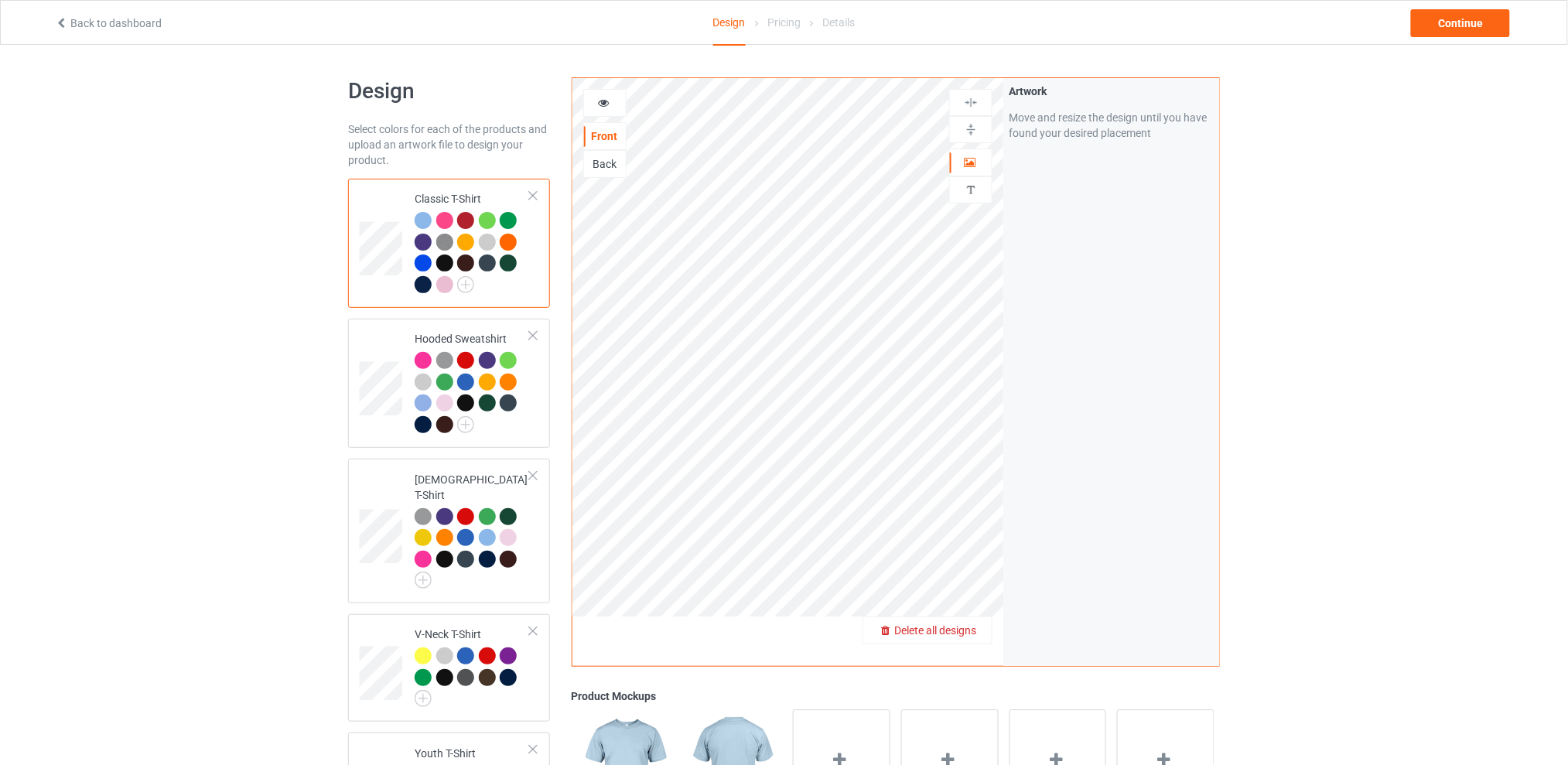
click at [964, 629] on span "Delete all designs" at bounding box center [936, 630] width 82 height 12
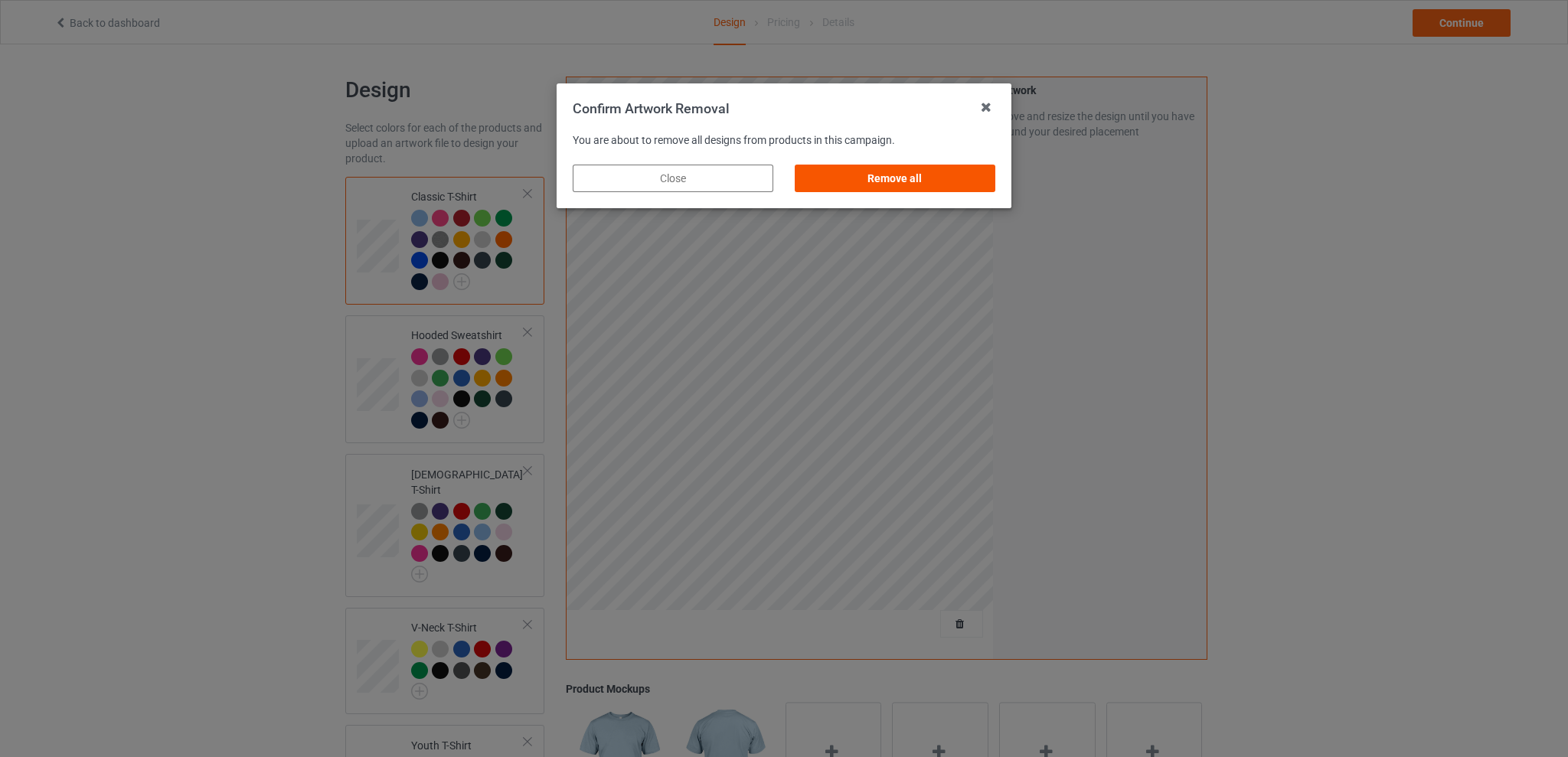
click at [911, 183] on div "Remove all" at bounding box center [895, 178] width 200 height 28
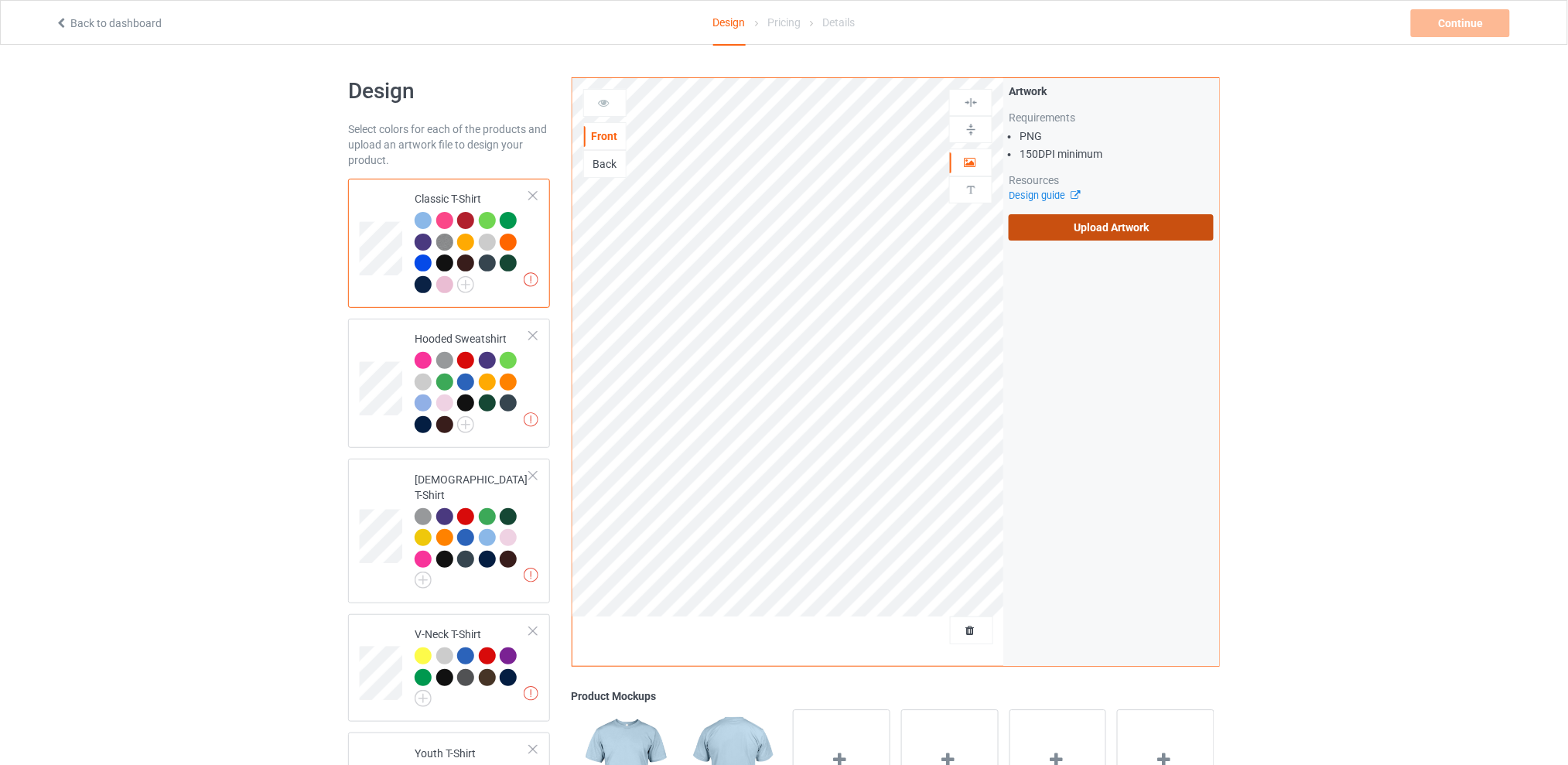
click at [1080, 219] on label "Upload Artwork" at bounding box center [1111, 227] width 205 height 26
click at [0, 0] on input "Upload Artwork" at bounding box center [0, 0] width 0 height 0
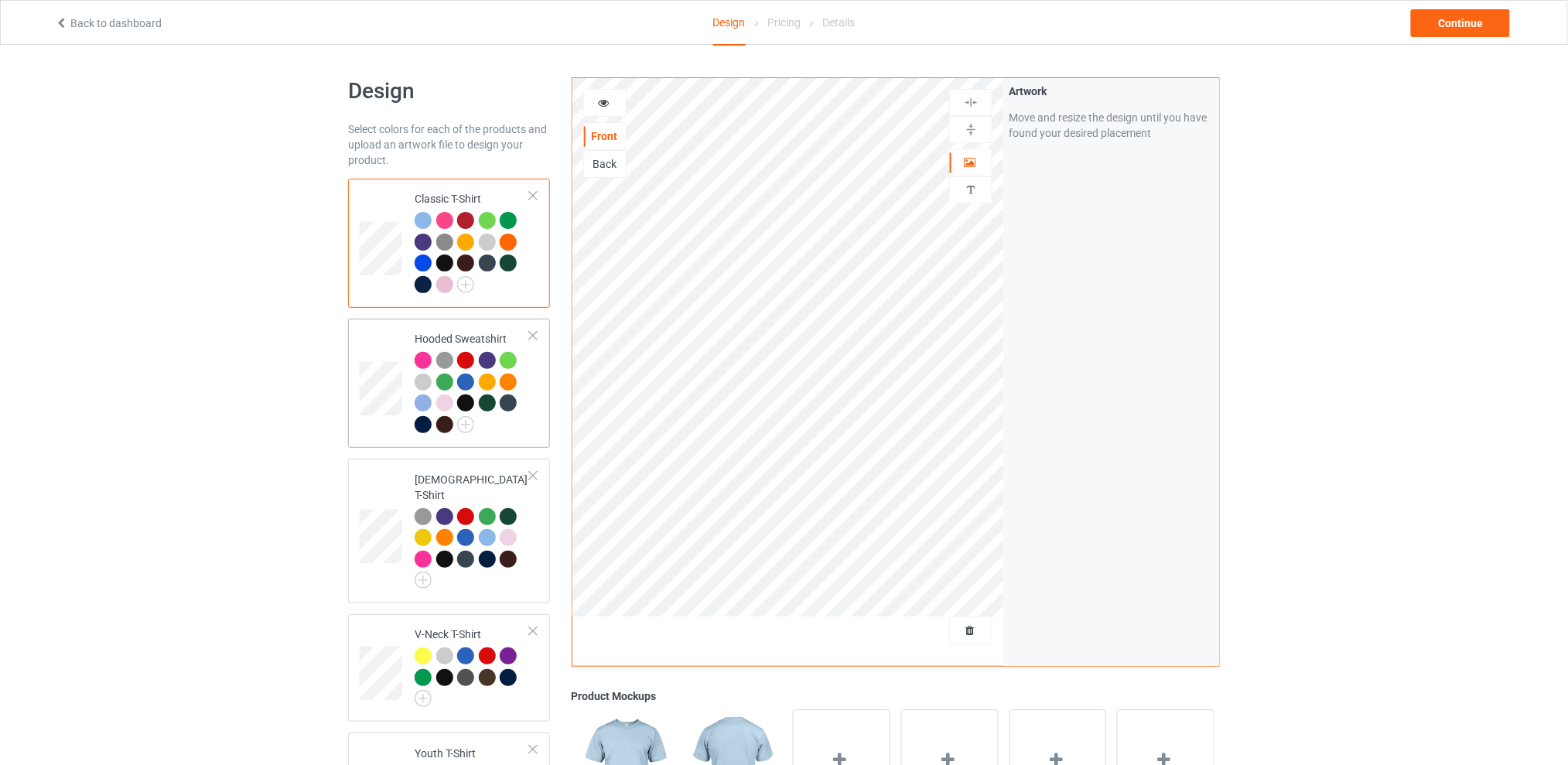
scroll to position [206, 0]
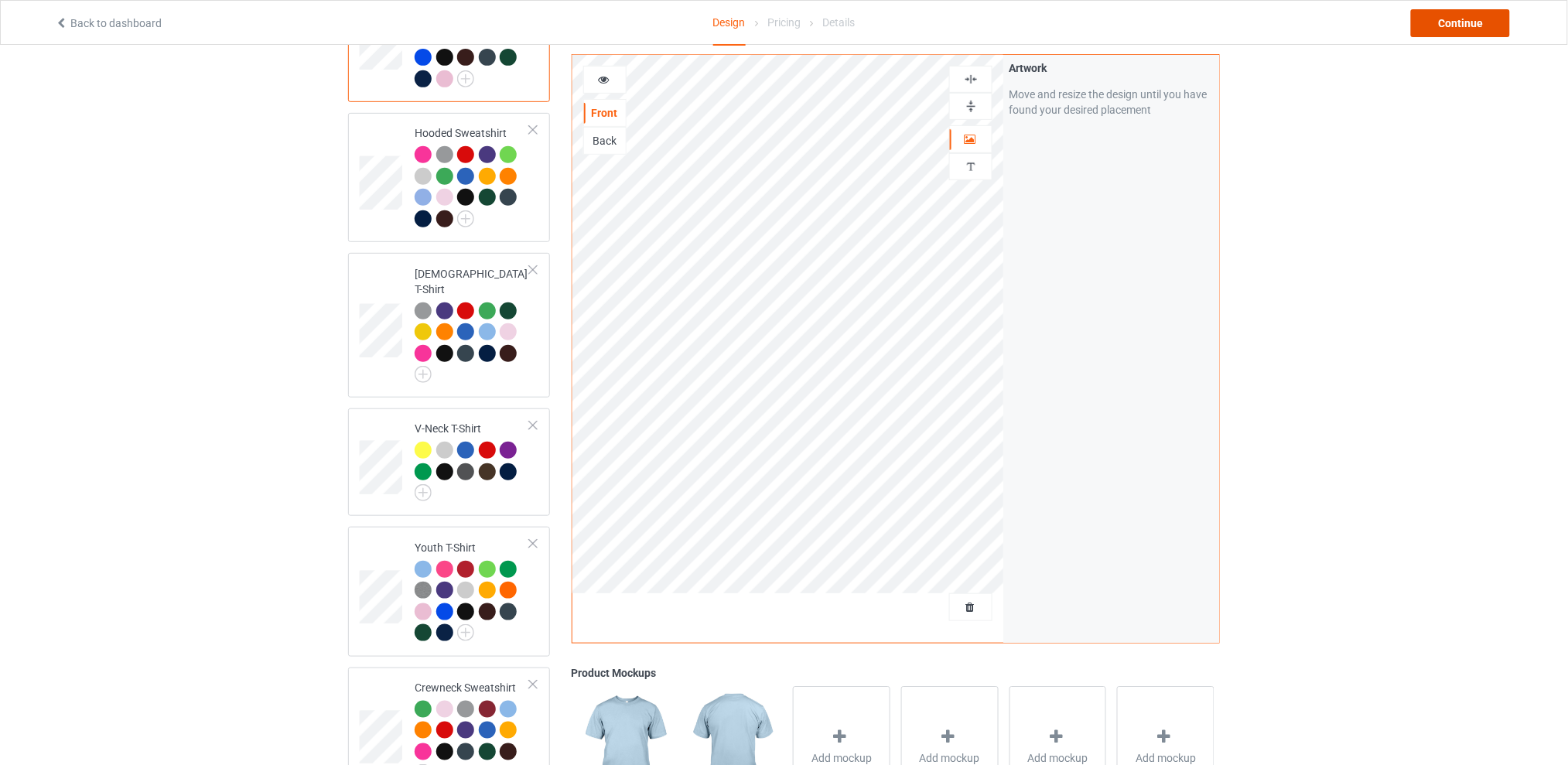
click at [1430, 26] on div "Continue" at bounding box center [1460, 23] width 99 height 28
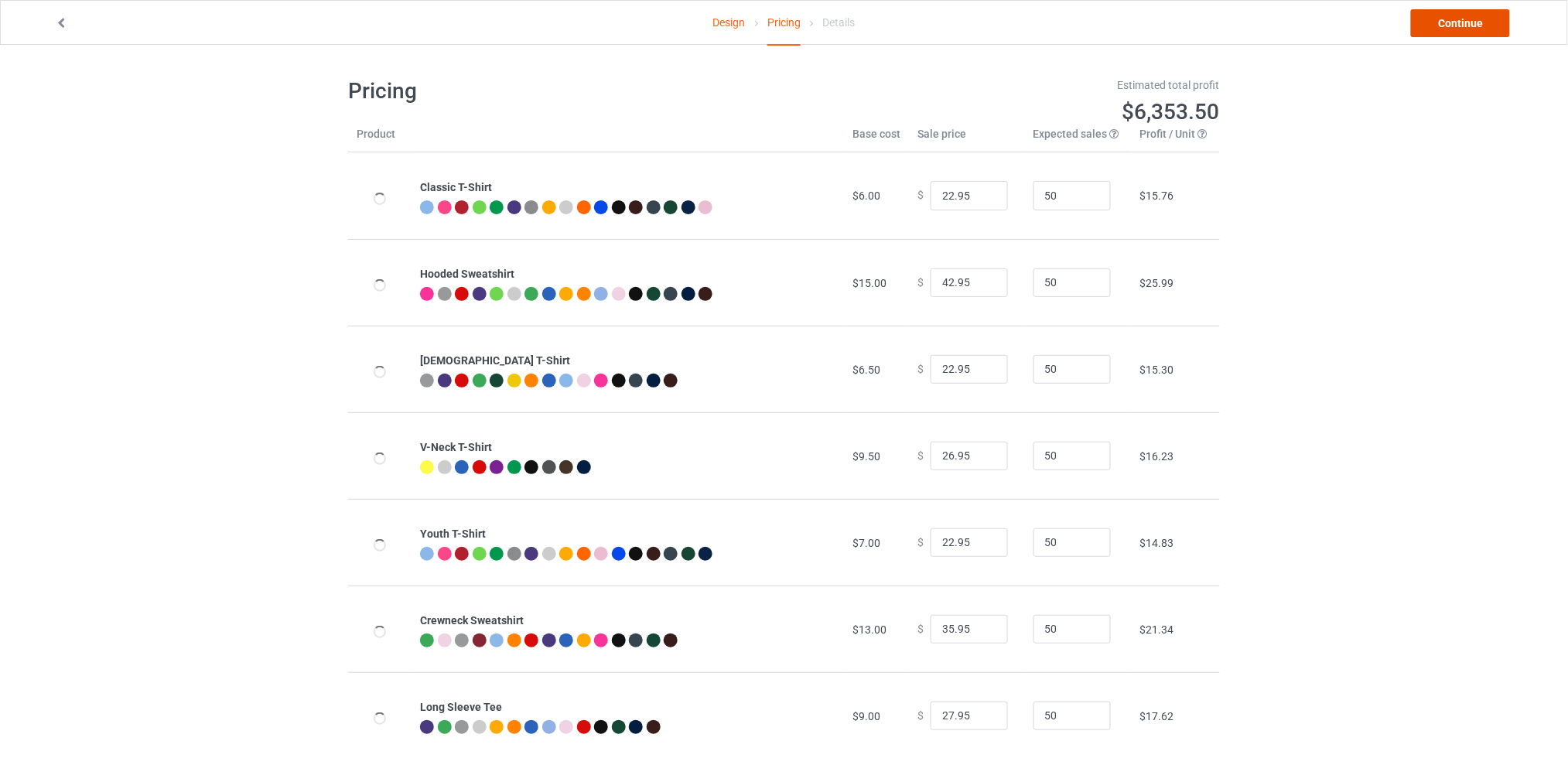
click at [1437, 23] on link "Continue" at bounding box center [1460, 23] width 99 height 28
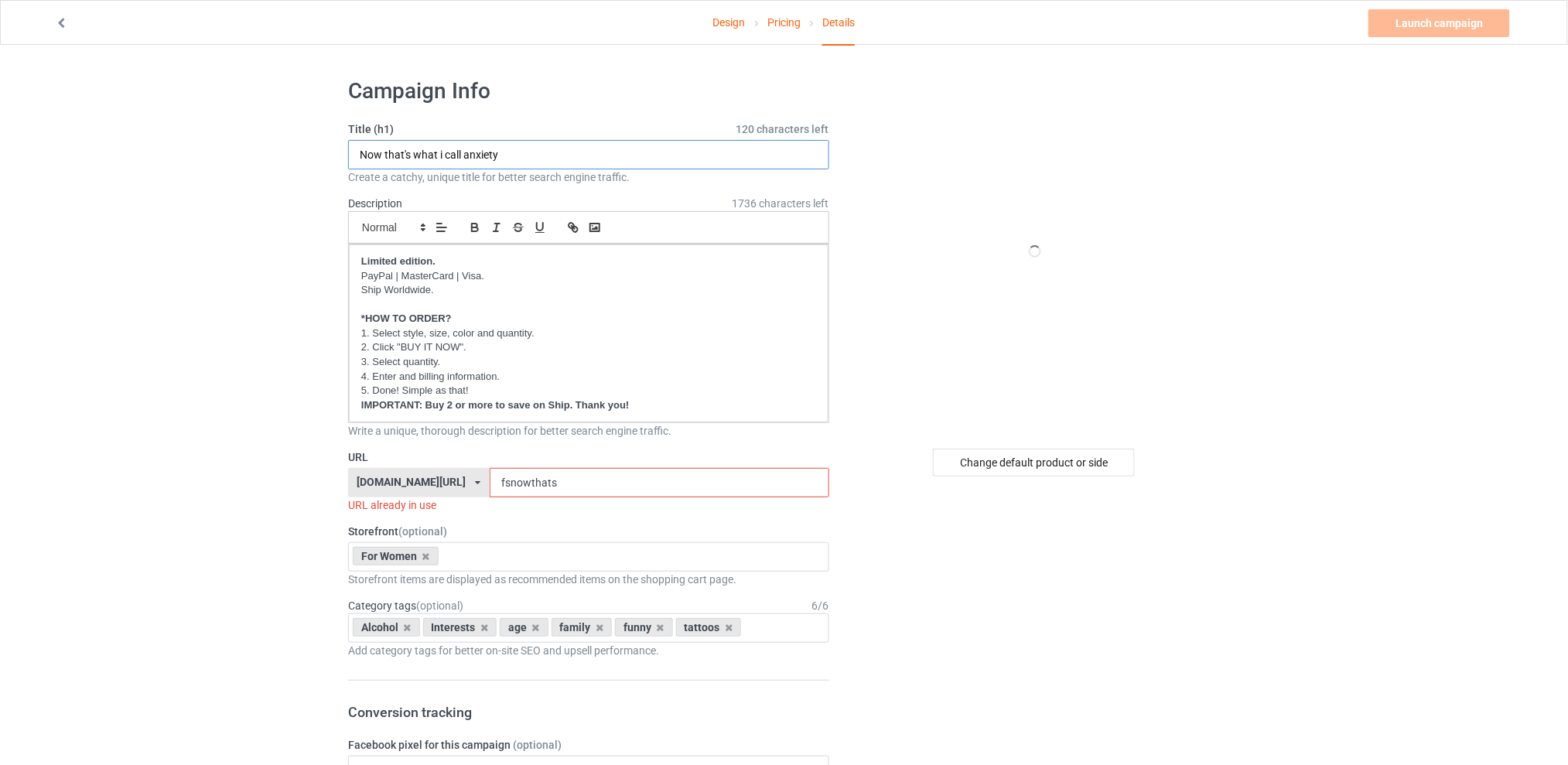
drag, startPoint x: 515, startPoint y: 147, endPoint x: 316, endPoint y: 153, distance: 199.1
type input "I can't scare my best friend"
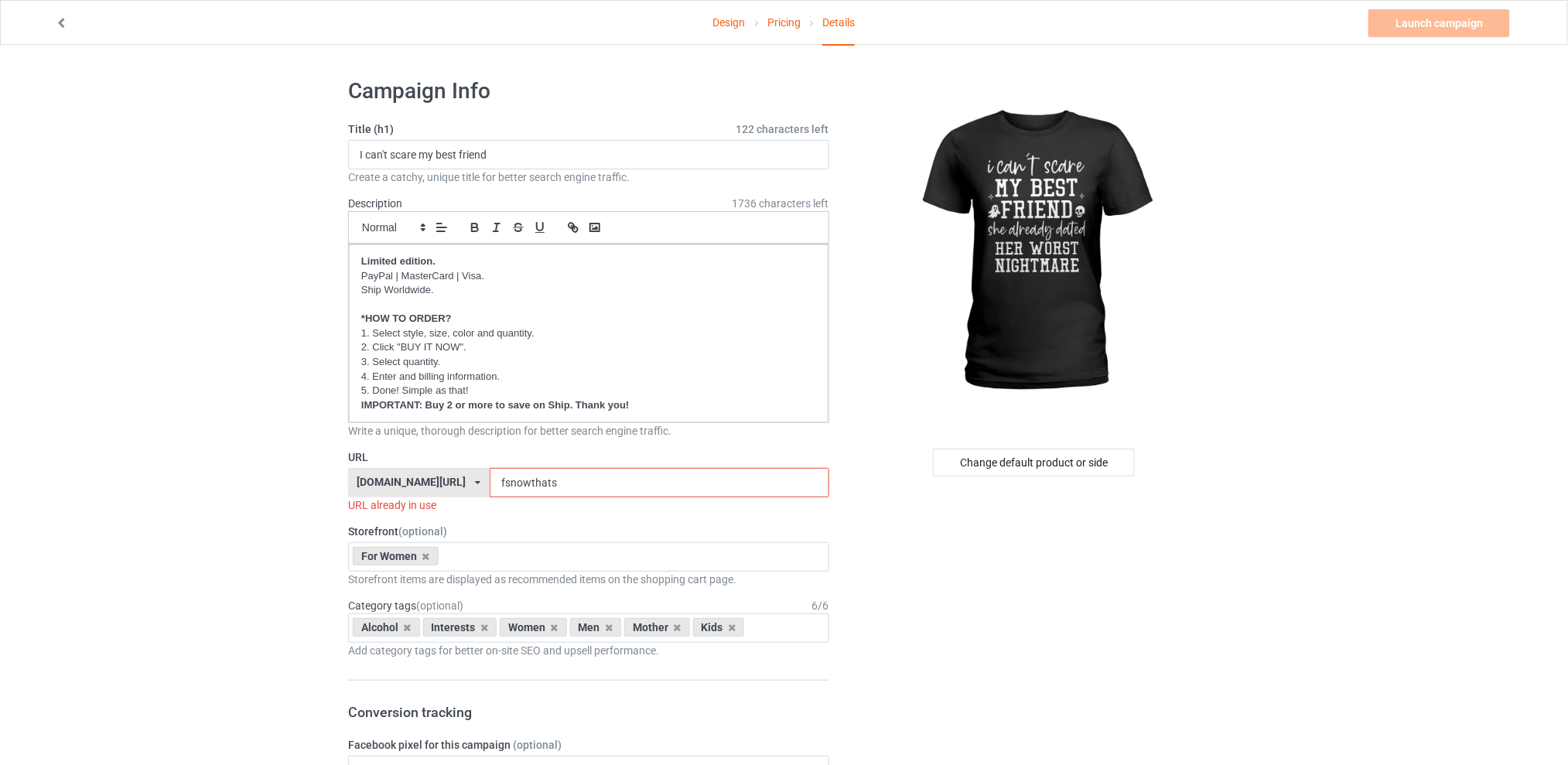
drag, startPoint x: 587, startPoint y: 478, endPoint x: 452, endPoint y: 479, distance: 135.0
click at [452, 479] on div "[DOMAIN_NAME][URL] [DOMAIN_NAME][URL] [DOMAIN_NAME][URL] [DOMAIN_NAME][URL] 5d7…" at bounding box center [589, 483] width 481 height 30
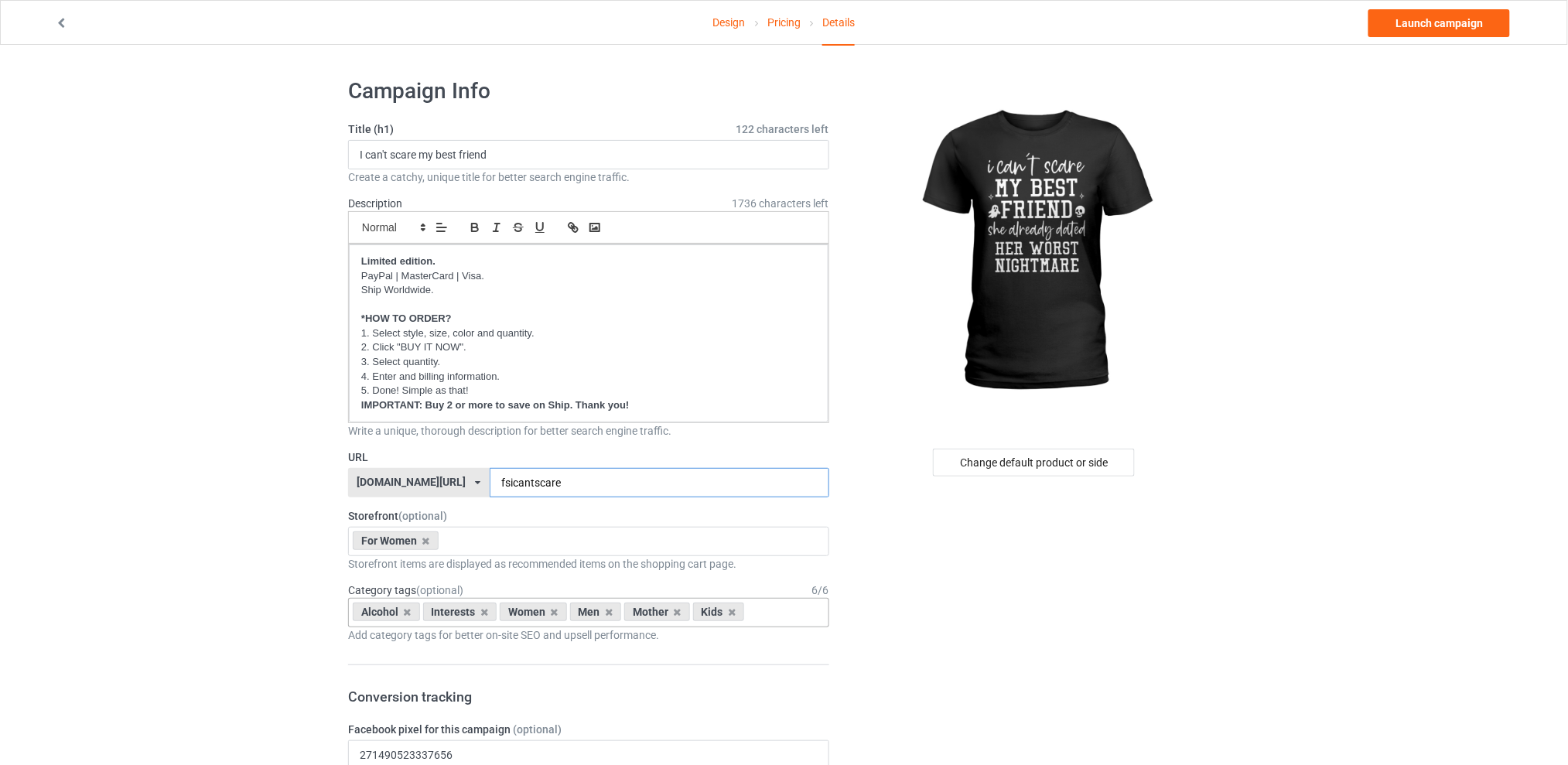
type input "fsicantscare"
click at [402, 610] on div "Alcohol" at bounding box center [386, 612] width 68 height 19
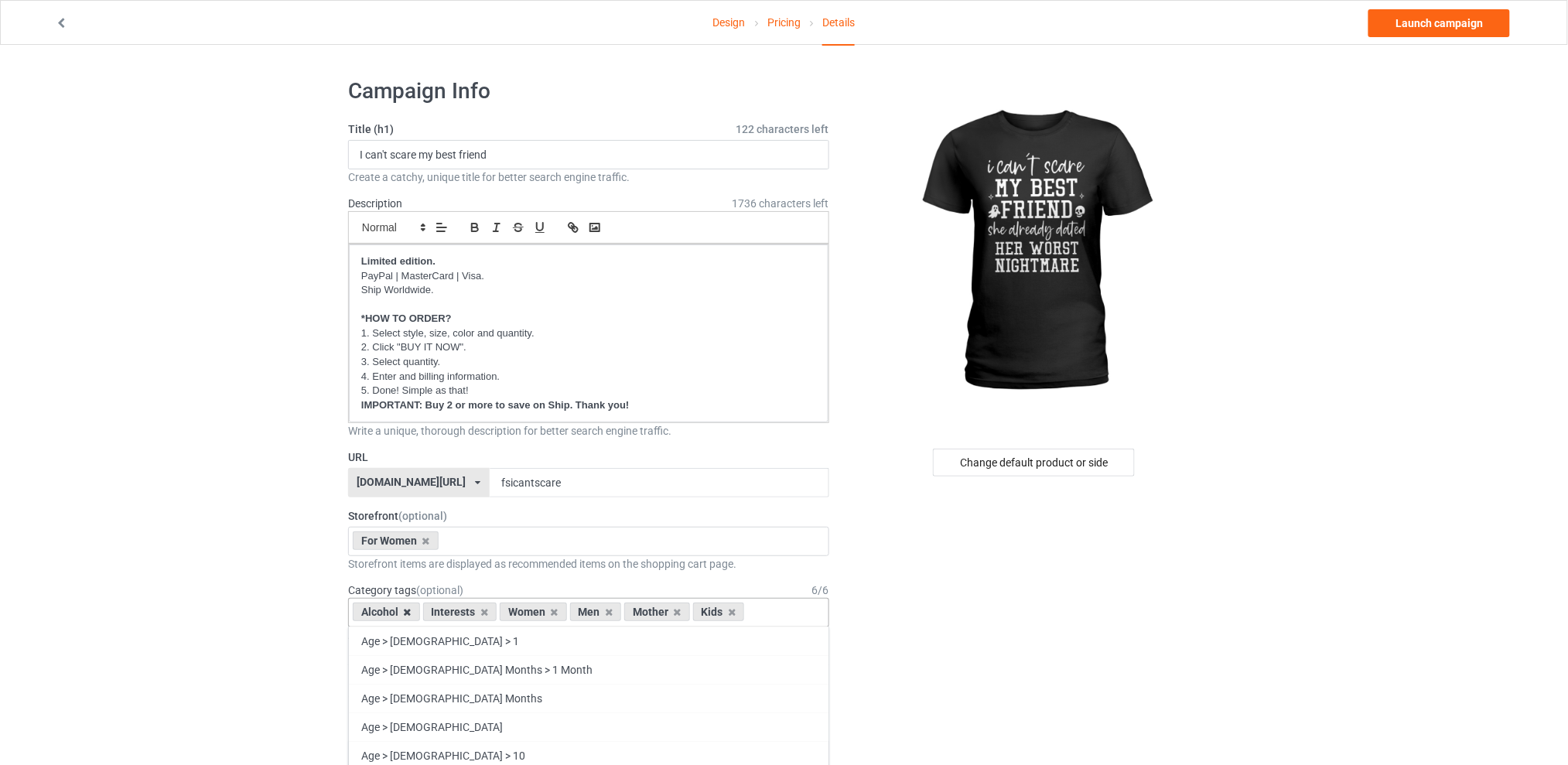
click at [406, 612] on icon at bounding box center [407, 612] width 7 height 10
click at [414, 610] on icon at bounding box center [414, 612] width 7 height 10
click at [465, 610] on icon at bounding box center [461, 612] width 7 height 10
click at [478, 611] on icon at bounding box center [475, 612] width 7 height 10
click at [463, 610] on icon at bounding box center [461, 612] width 7 height 10
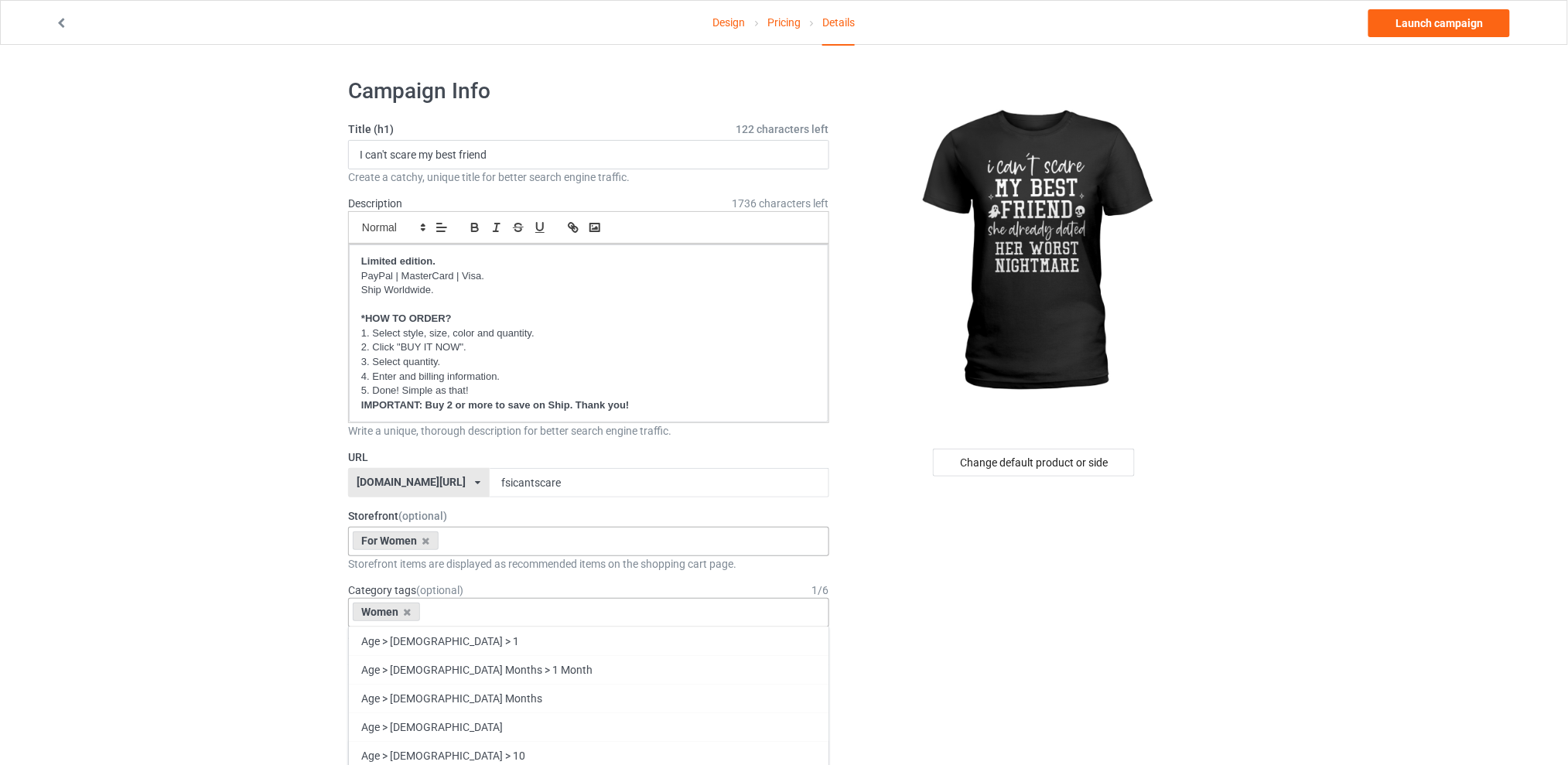
click at [484, 539] on div "For Women Best Sellers Best Friend Sister - Aunt [DATE] For Christmas Sistaaaaa…" at bounding box center [589, 542] width 481 height 30
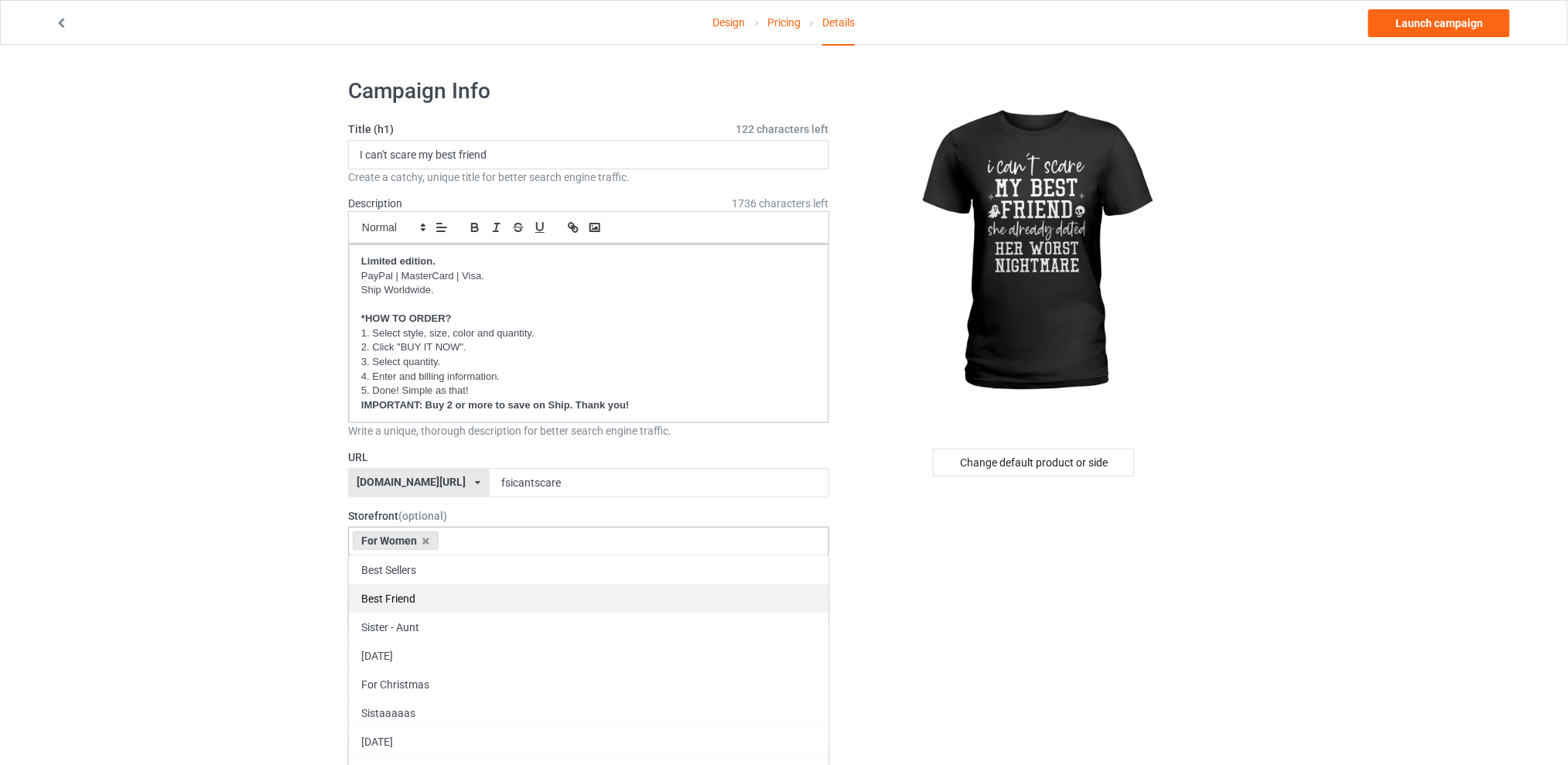
scroll to position [103, 0]
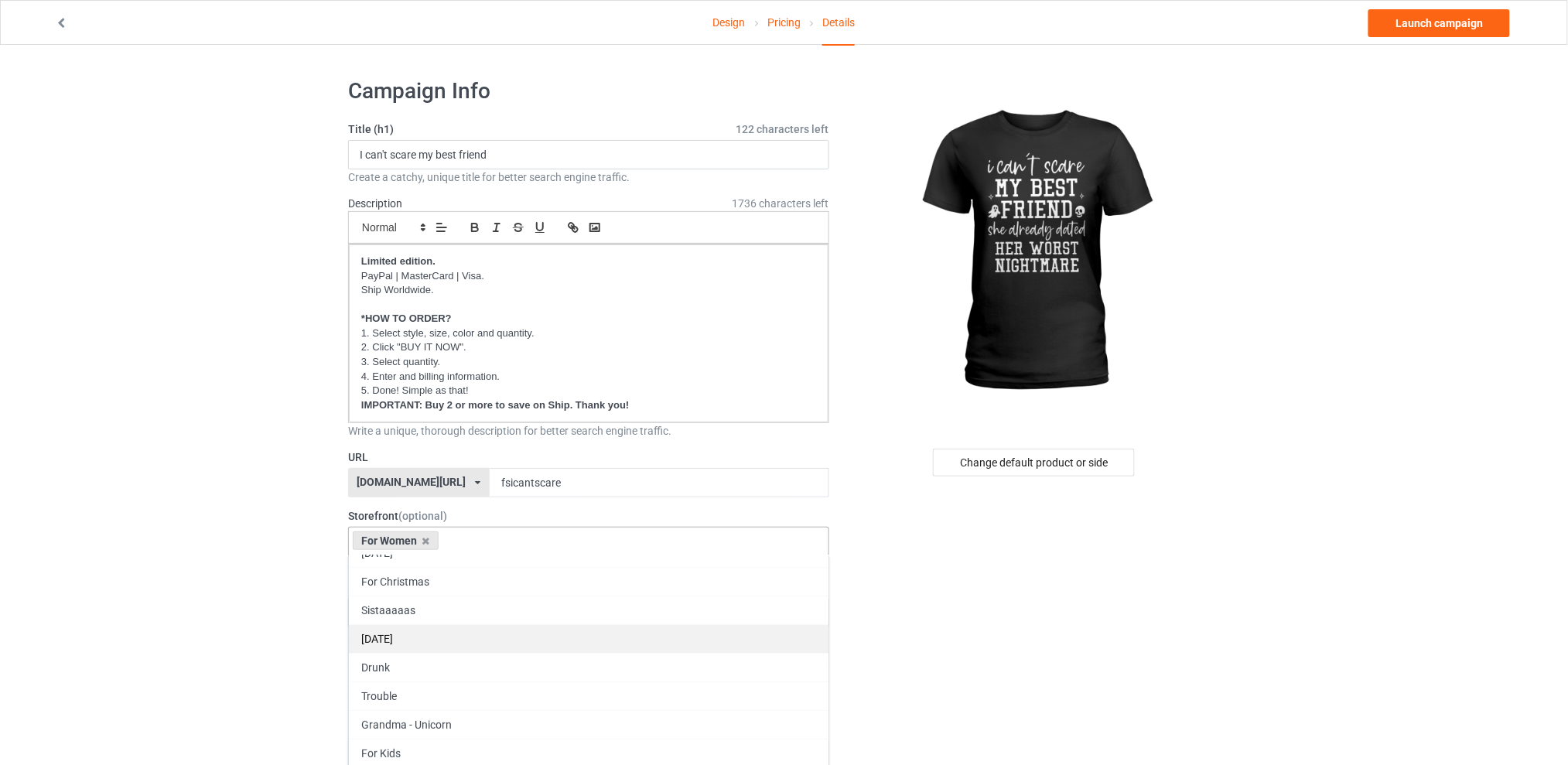
click at [412, 636] on div "[DATE]" at bounding box center [589, 638] width 479 height 29
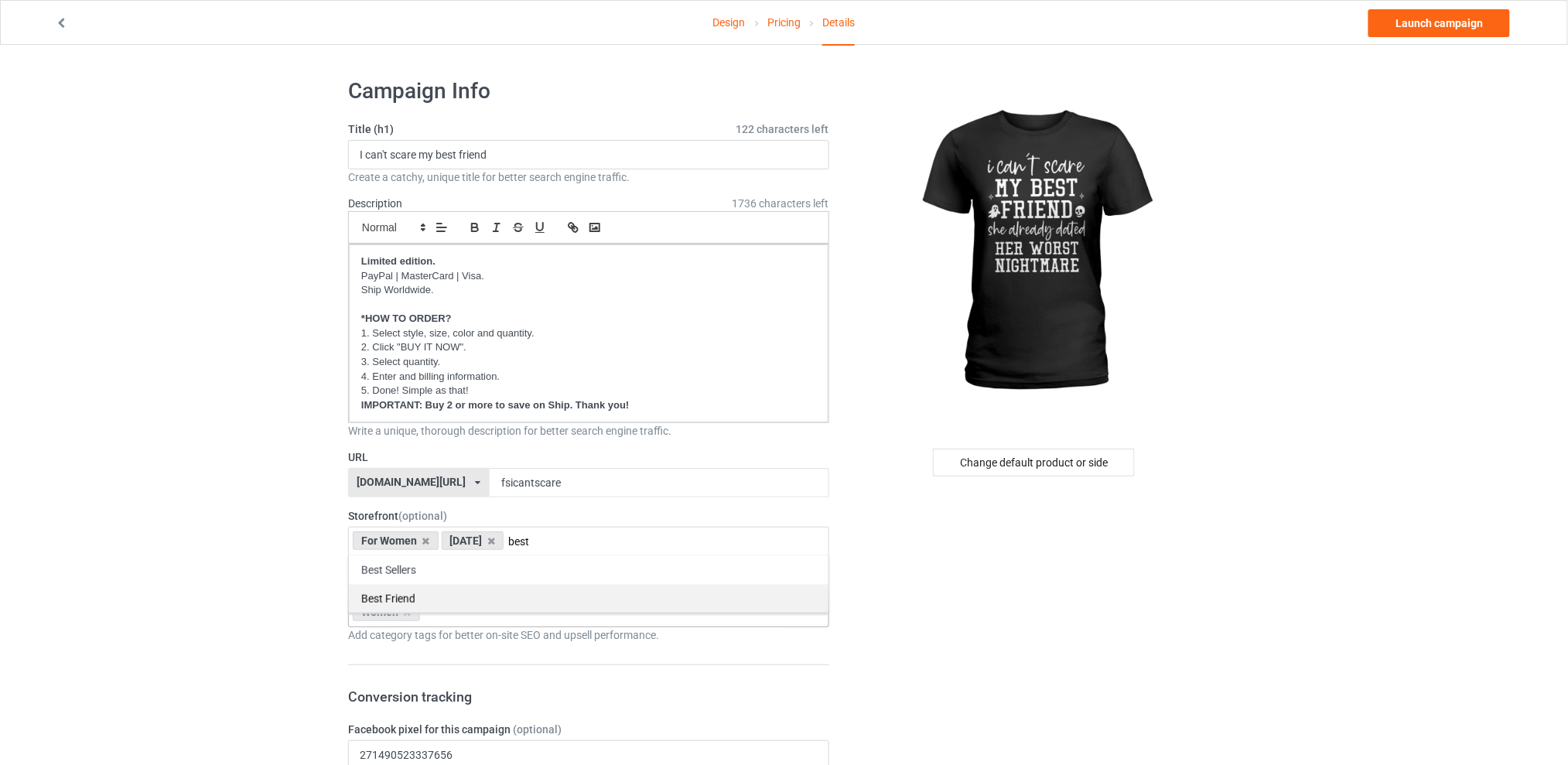
type input "best"
click at [404, 592] on div "Best Friend" at bounding box center [589, 598] width 479 height 29
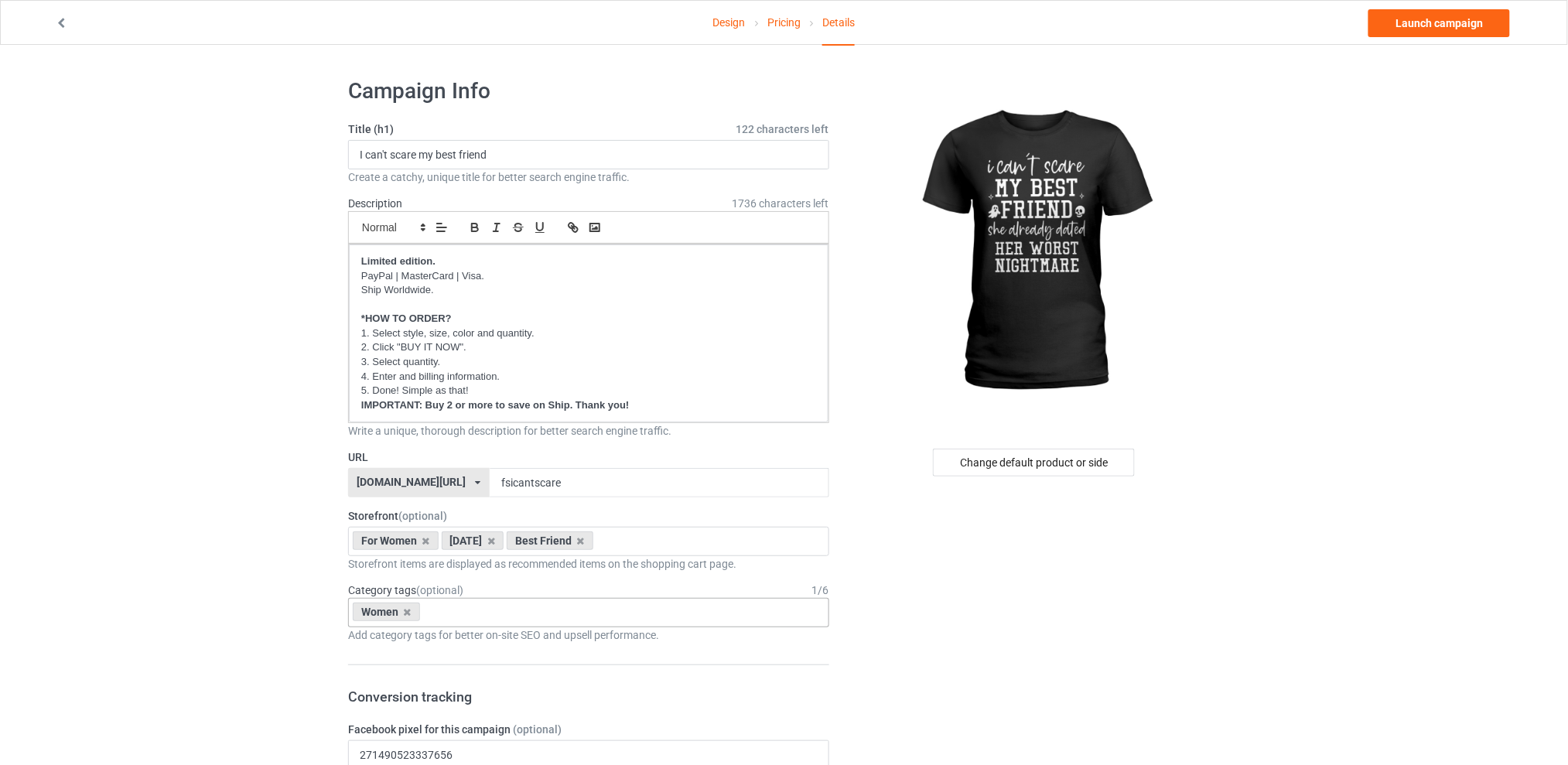
click at [471, 619] on div "Women Age > [DEMOGRAPHIC_DATA] > 1 Age > [DEMOGRAPHIC_DATA] Months > 1 Month Ag…" at bounding box center [589, 613] width 481 height 30
type input "Hall"
click at [498, 651] on div "Holidays & Events > US Holidays > [DATE]" at bounding box center [589, 641] width 479 height 29
drag, startPoint x: 1092, startPoint y: 601, endPoint x: 1040, endPoint y: 529, distance: 88.8
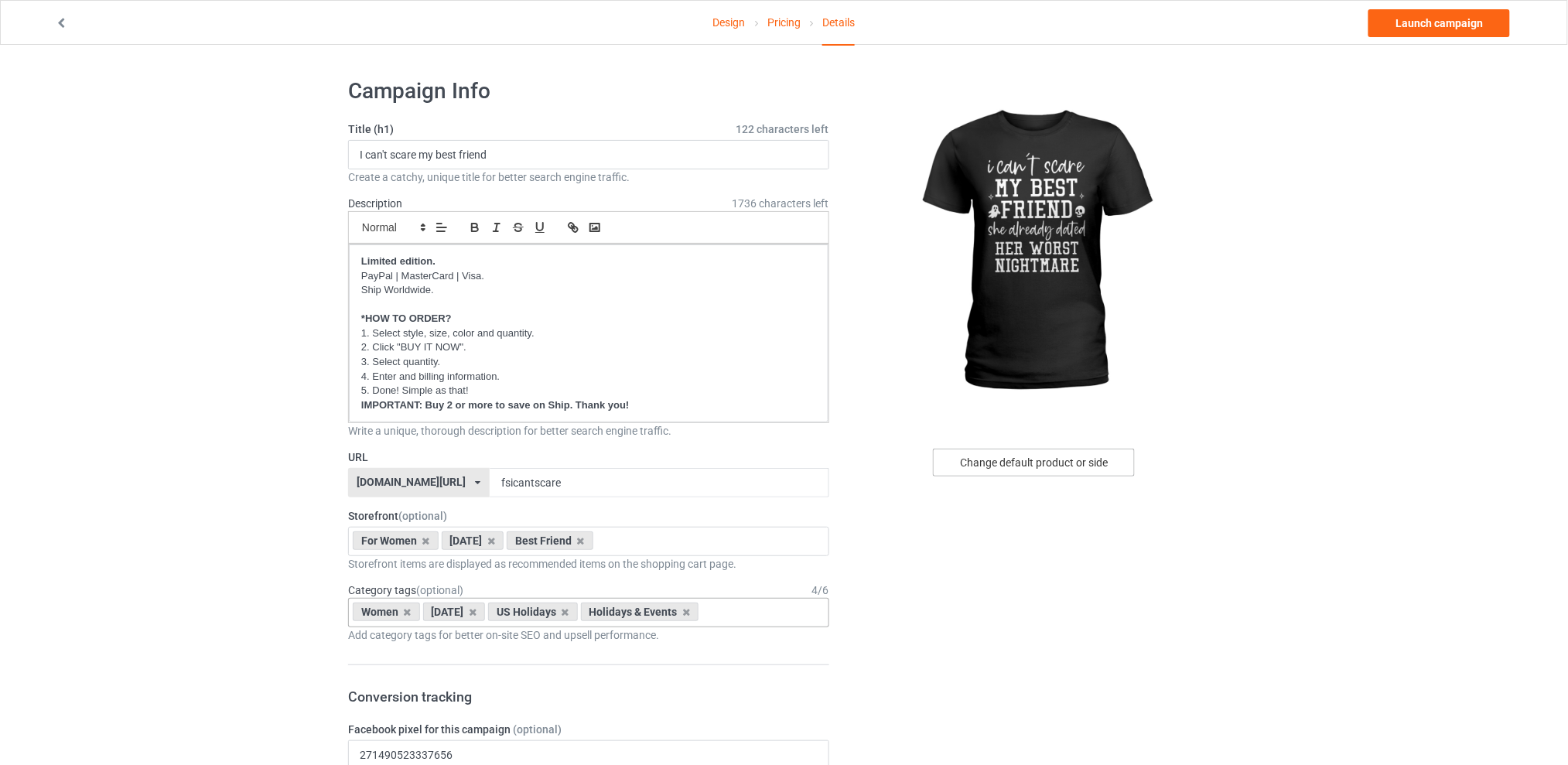
click at [1000, 454] on div "Change default product or side" at bounding box center [1034, 463] width 202 height 28
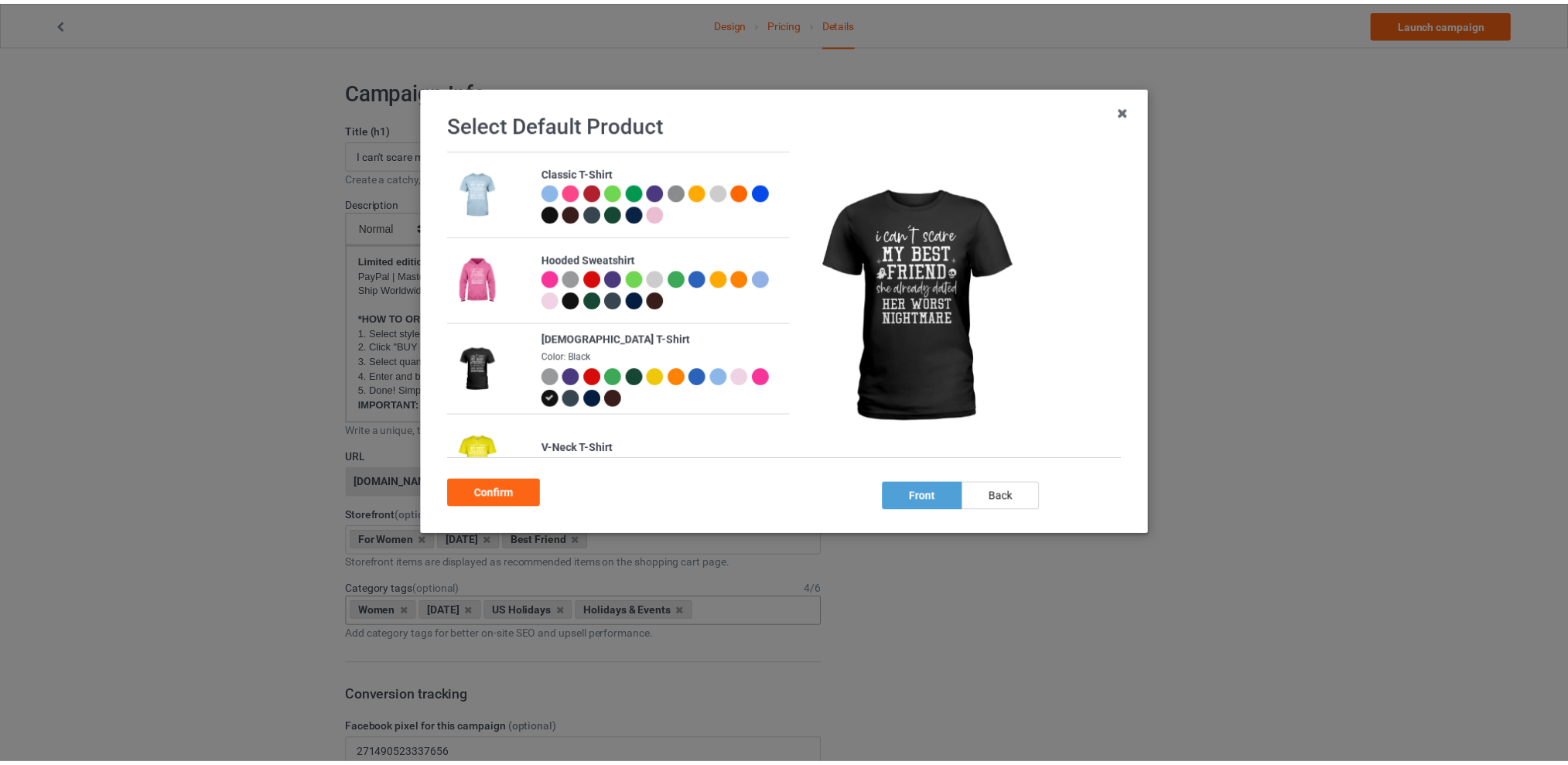
scroll to position [303, 0]
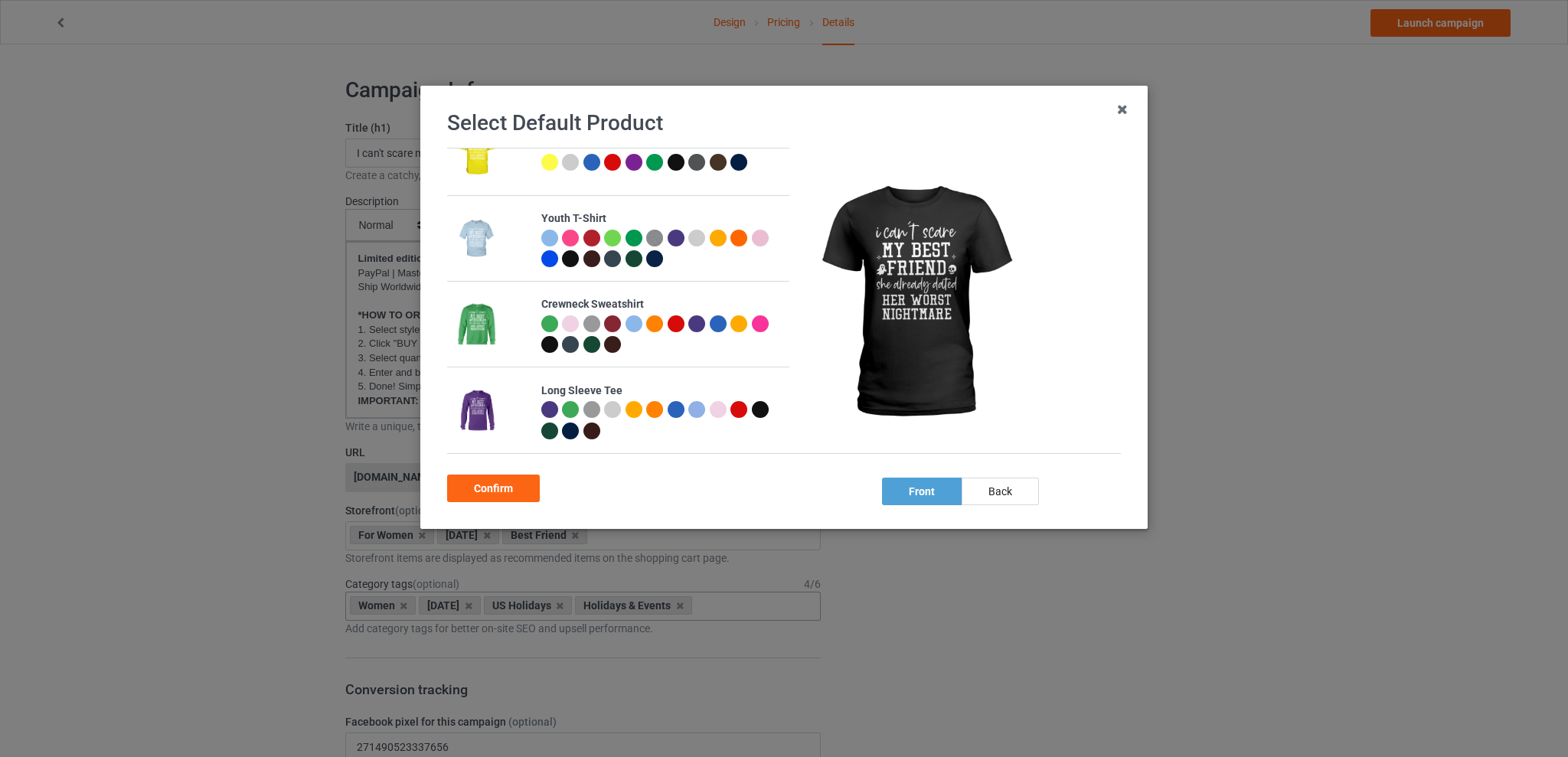
click at [604, 320] on div at bounding box center [612, 323] width 17 height 17
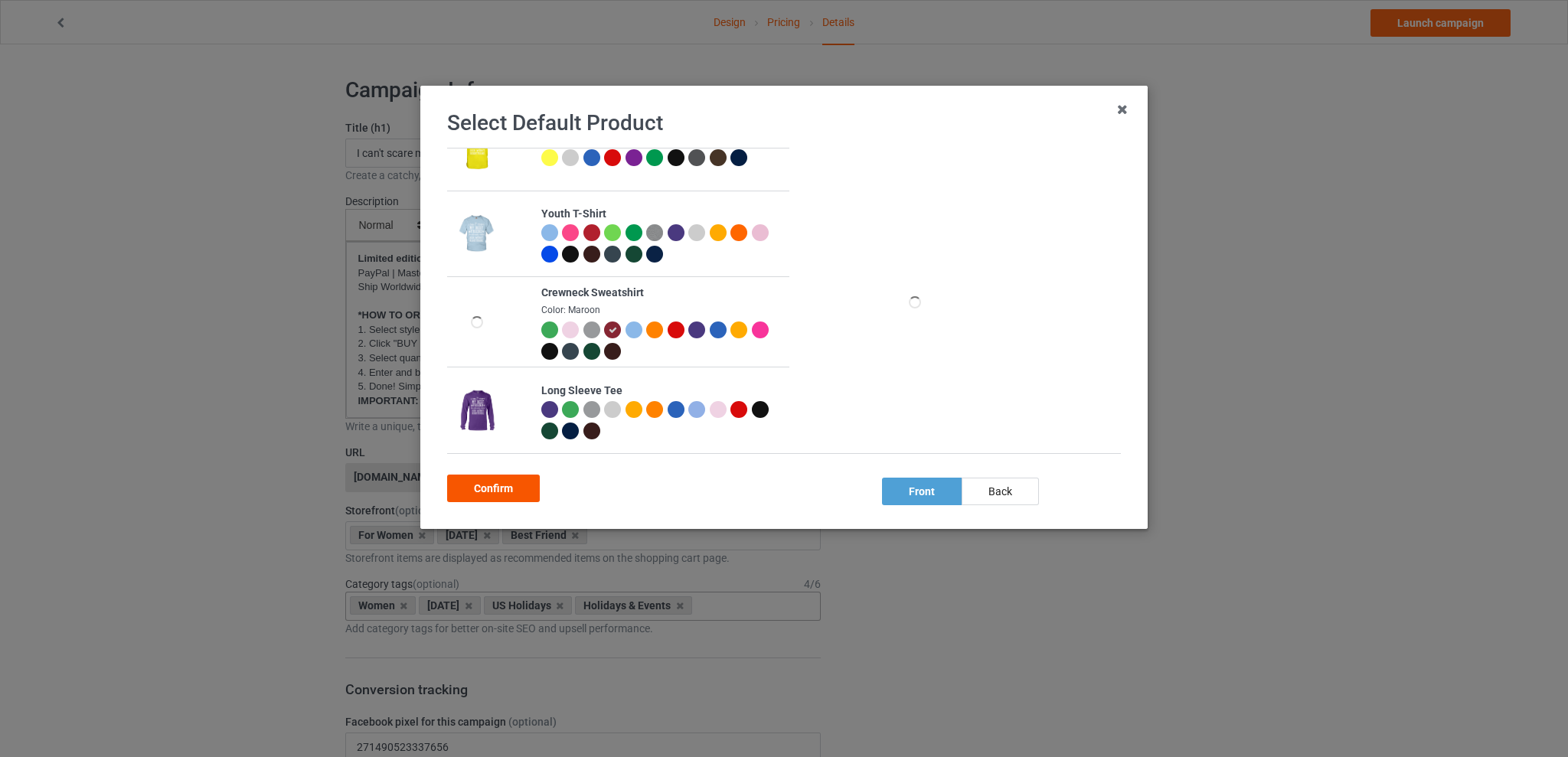
click at [486, 483] on div "Confirm" at bounding box center [494, 488] width 93 height 28
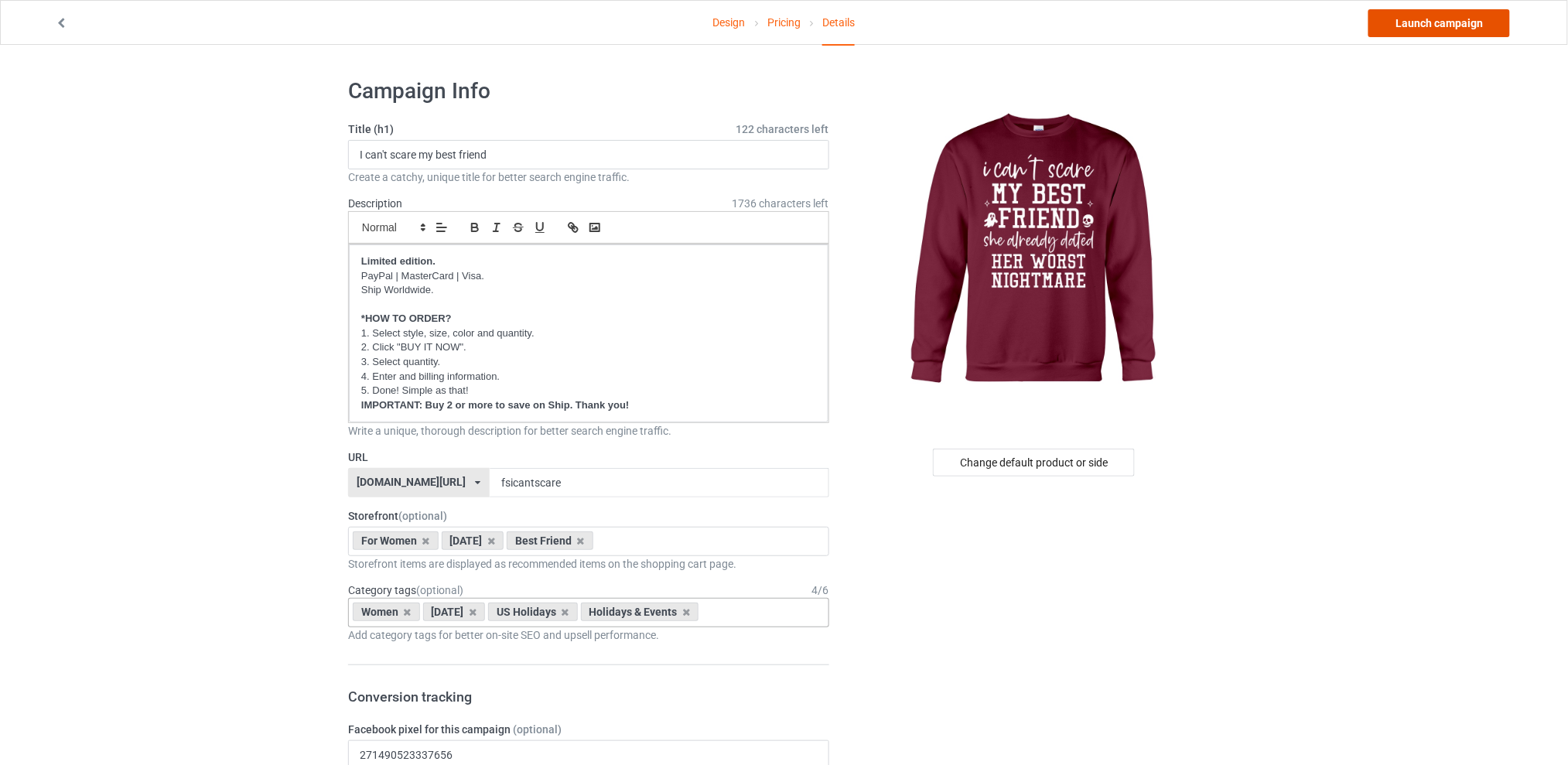
click at [1418, 24] on link "Launch campaign" at bounding box center [1440, 23] width 142 height 28
